Goal: Task Accomplishment & Management: Complete application form

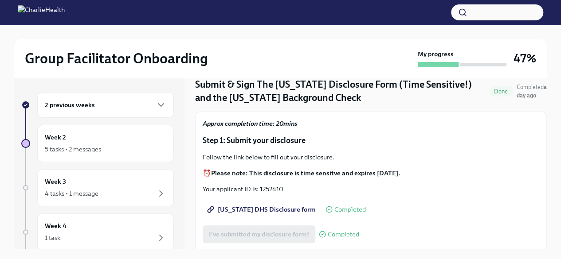
scroll to position [31, 0]
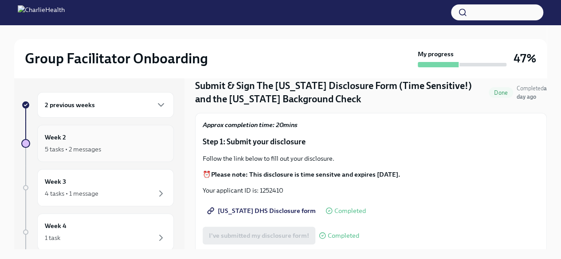
click at [104, 136] on div "Week 2 5 tasks • 2 messages" at bounding box center [105, 144] width 121 height 22
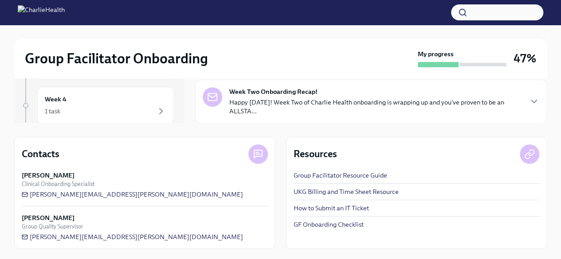
scroll to position [6, 0]
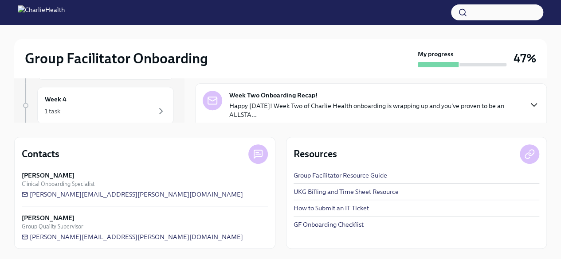
click at [528, 101] on icon "button" at bounding box center [533, 105] width 11 height 11
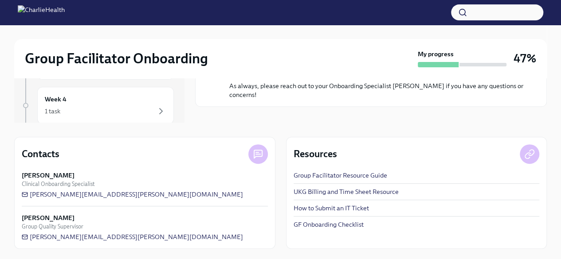
scroll to position [431, 0]
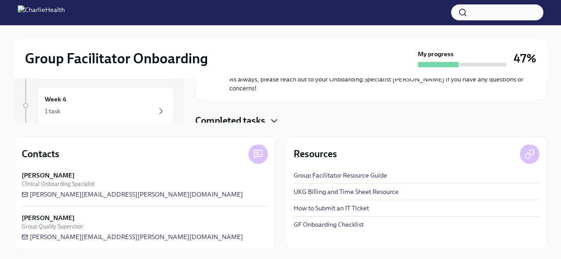
click at [273, 117] on icon "button" at bounding box center [274, 121] width 11 height 11
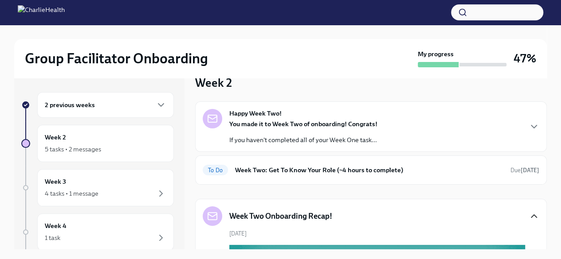
scroll to position [18, 0]
click at [528, 129] on icon "button" at bounding box center [533, 126] width 11 height 11
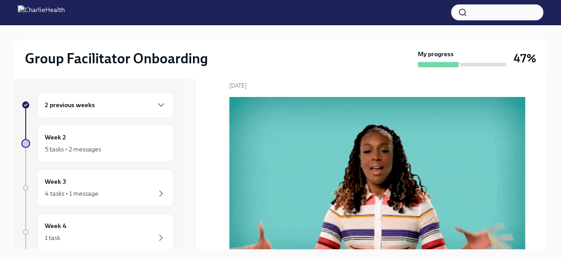
scroll to position [322, 0]
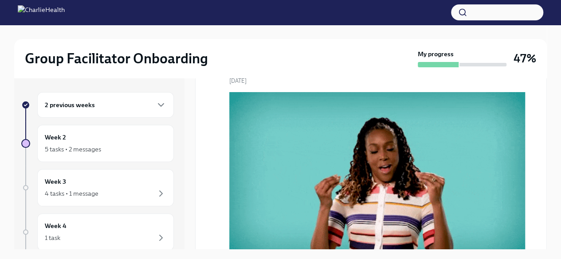
click at [520, 21] on strong "[DATE]" at bounding box center [529, 17] width 19 height 7
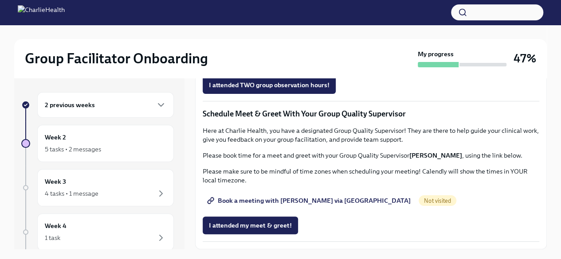
scroll to position [731, 0]
click at [286, 40] on span "Group Observation Instructions" at bounding box center [260, 35] width 102 height 9
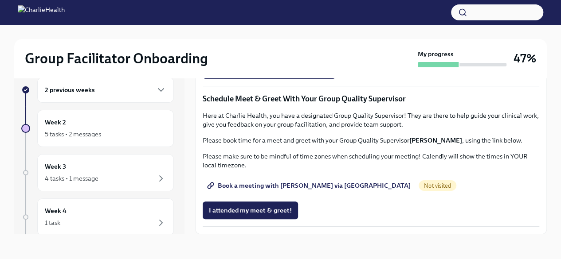
scroll to position [842, 0]
click at [233, 215] on span "I attended my meet & greet!" at bounding box center [250, 210] width 83 height 9
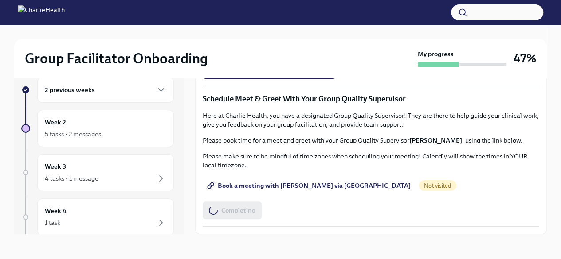
click at [254, 187] on span "Book a meeting with [PERSON_NAME] via [GEOGRAPHIC_DATA]" at bounding box center [310, 185] width 202 height 9
click at [93, 174] on div "4 tasks • 1 message" at bounding box center [72, 178] width 54 height 9
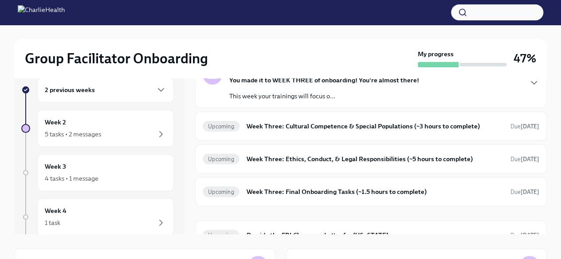
scroll to position [46, 0]
click at [370, 134] on div "Upcoming Week Three: Cultural Competence & Special Populations (~3 hours to com…" at bounding box center [370, 126] width 351 height 29
click at [370, 125] on h6 "Week Three: Cultural Competence & Special Populations (~3 hours to complete)" at bounding box center [374, 126] width 257 height 10
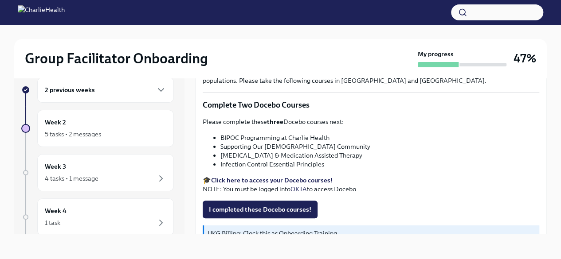
scroll to position [250, 0]
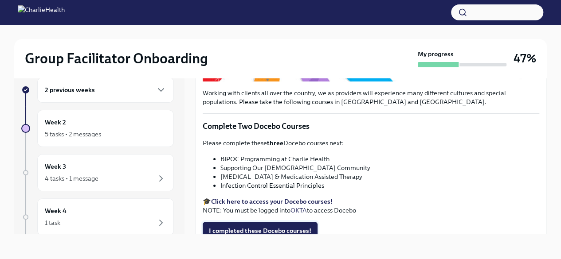
click at [274, 233] on button "I completed these Docebo courses!" at bounding box center [260, 231] width 115 height 18
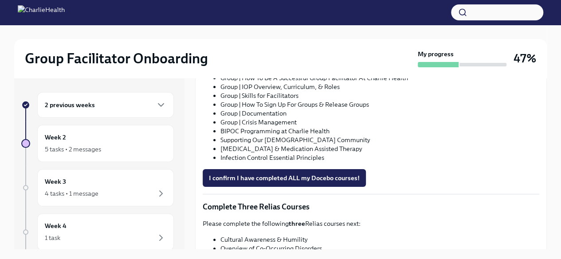
scroll to position [598, 0]
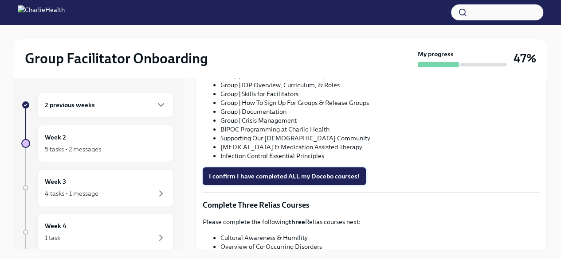
click at [314, 175] on span "I confirm I have completed ALL my Docebo courses!" at bounding box center [284, 176] width 151 height 9
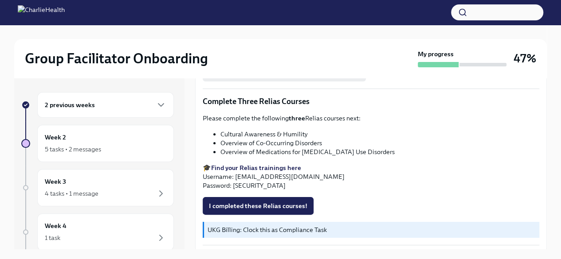
scroll to position [15, 0]
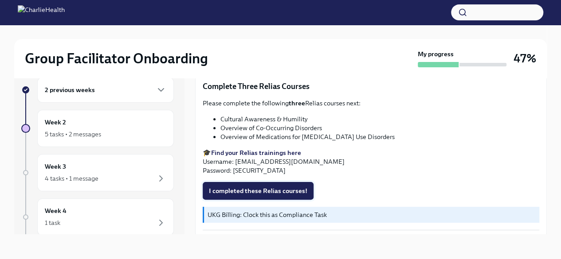
click at [235, 191] on span "I completed these Relias courses!" at bounding box center [258, 191] width 98 height 9
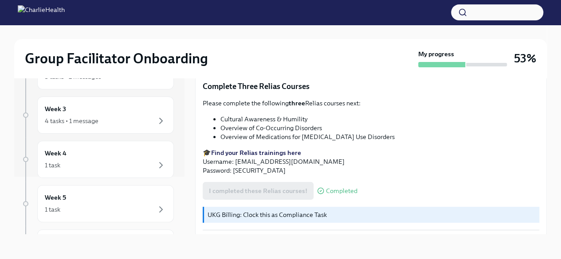
scroll to position [0, 0]
